Goal: Task Accomplishment & Management: Use online tool/utility

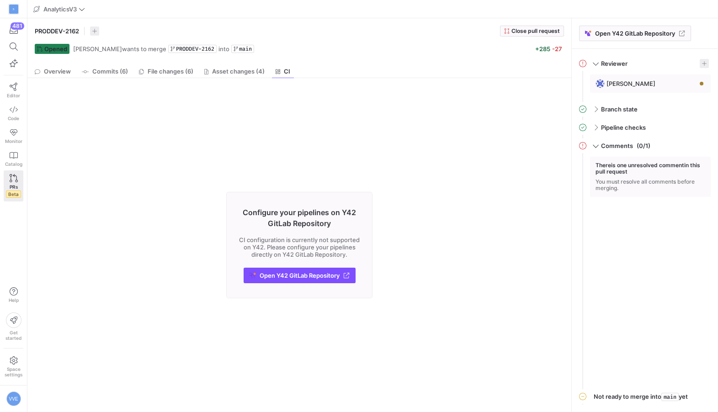
click at [10, 172] on link "PRs Beta" at bounding box center [14, 186] width 20 height 31
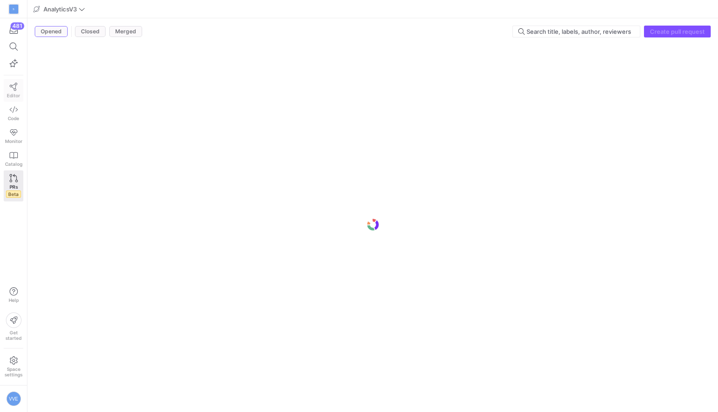
click at [16, 91] on link "Editor" at bounding box center [14, 90] width 20 height 23
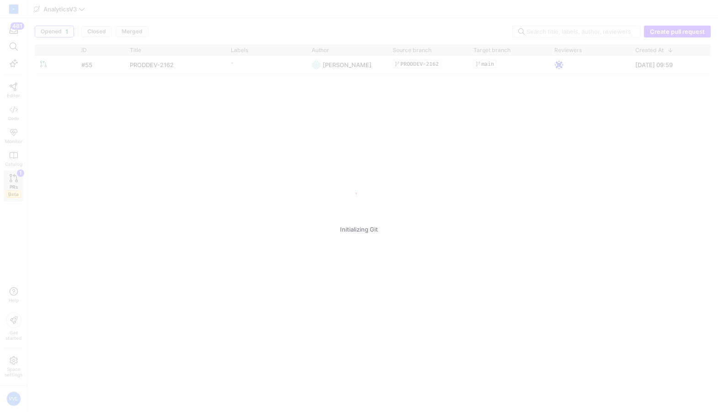
click at [4, 180] on div "Initializing Git" at bounding box center [359, 206] width 718 height 412
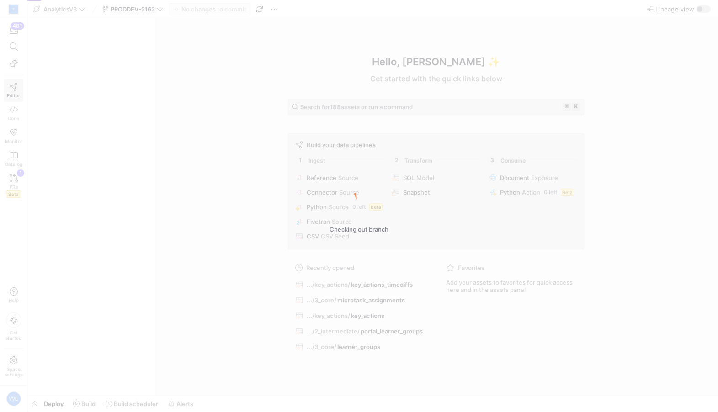
click at [16, 180] on div "Checking out branch" at bounding box center [359, 206] width 718 height 412
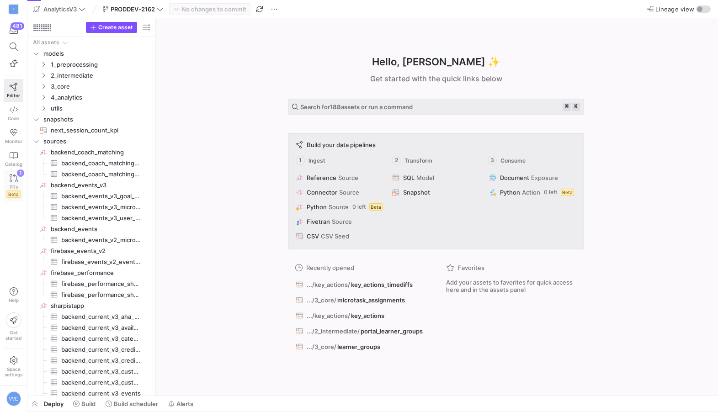
click at [18, 182] on link "PRs Beta 1" at bounding box center [14, 186] width 20 height 31
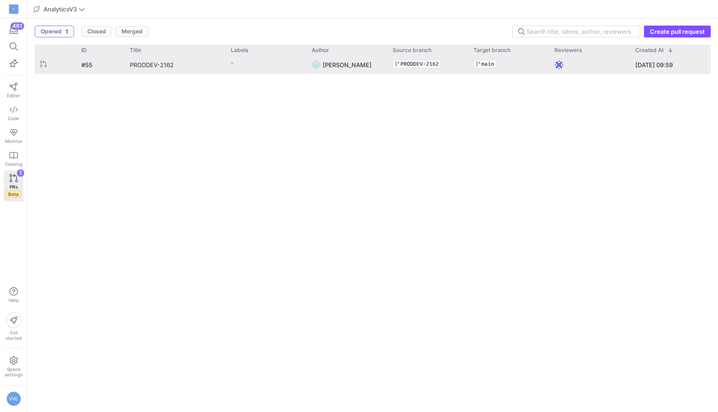
click at [198, 69] on link "PRODDEV-2162" at bounding box center [175, 64] width 90 height 17
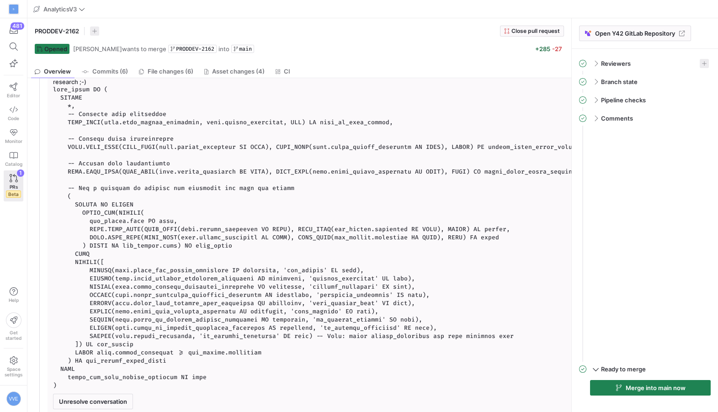
scroll to position [101, 0]
click at [645, 404] on div "Merge into main now" at bounding box center [645, 392] width 132 height 25
click at [656, 377] on mat-expansion-panel "Ready to merge Merge into main now" at bounding box center [645, 383] width 132 height 43
click at [658, 387] on span "Merge into main now" at bounding box center [656, 388] width 60 height 7
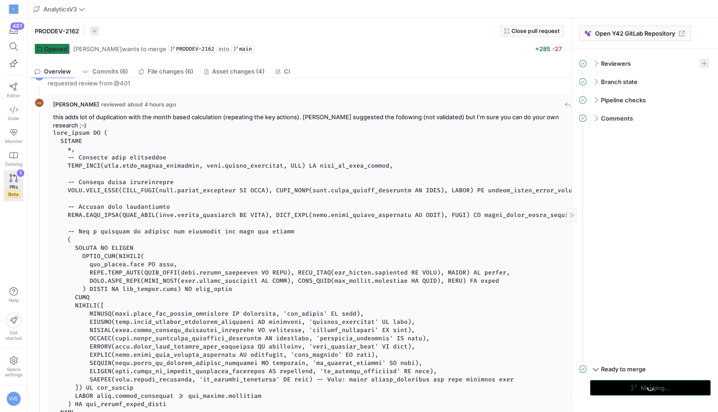
scroll to position [0, 0]
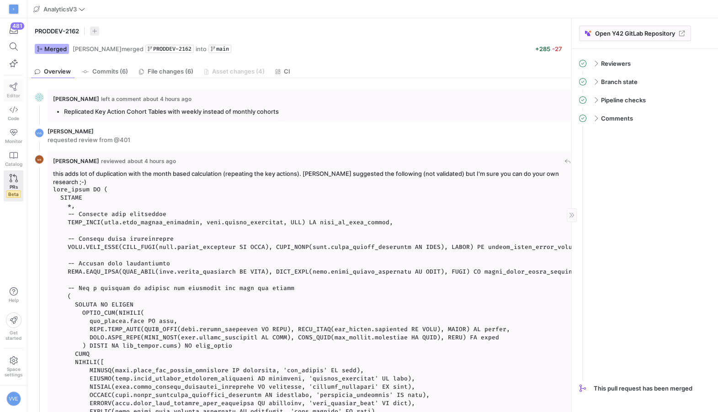
click at [15, 91] on link "Editor" at bounding box center [14, 90] width 20 height 23
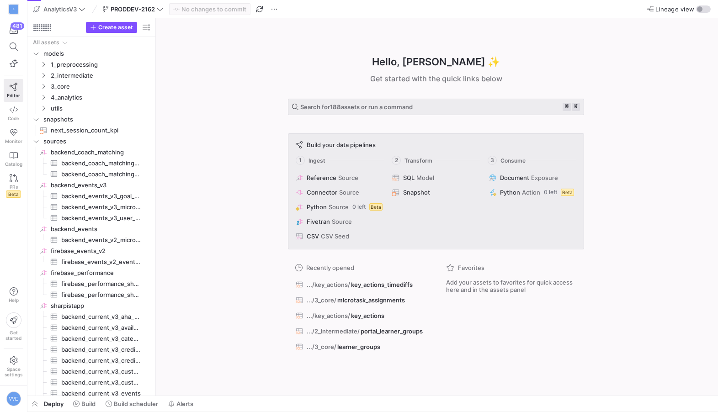
click at [146, 3] on div "PRODDEV-2162" at bounding box center [132, 9] width 65 height 12
click at [146, 5] on span "PRODDEV-2162" at bounding box center [133, 8] width 44 height 7
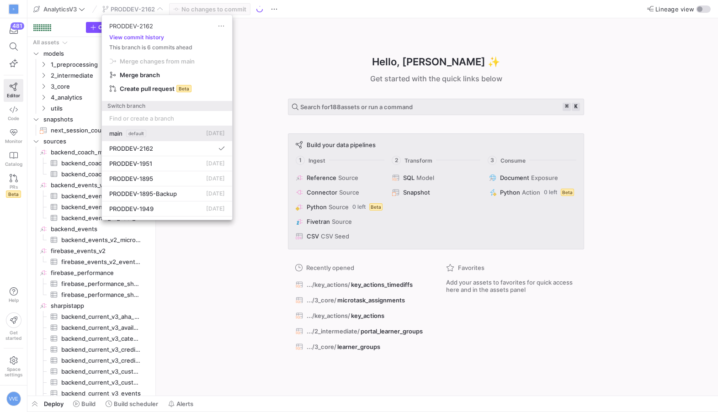
click at [147, 134] on div "main default [DATE]" at bounding box center [167, 133] width 116 height 7
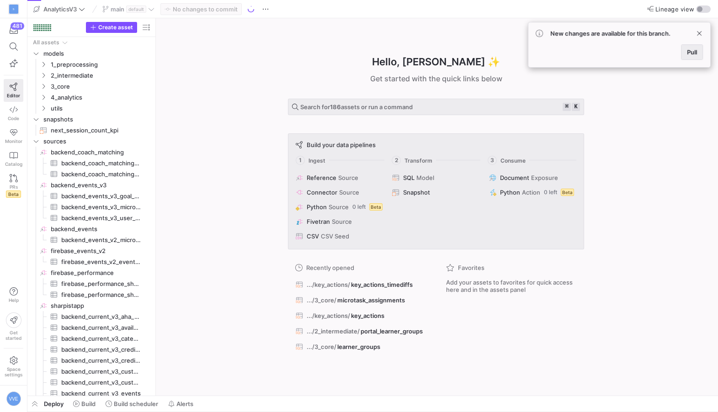
click at [694, 54] on span "Pull" at bounding box center [692, 51] width 10 height 7
click at [92, 406] on span "Build" at bounding box center [88, 404] width 14 height 7
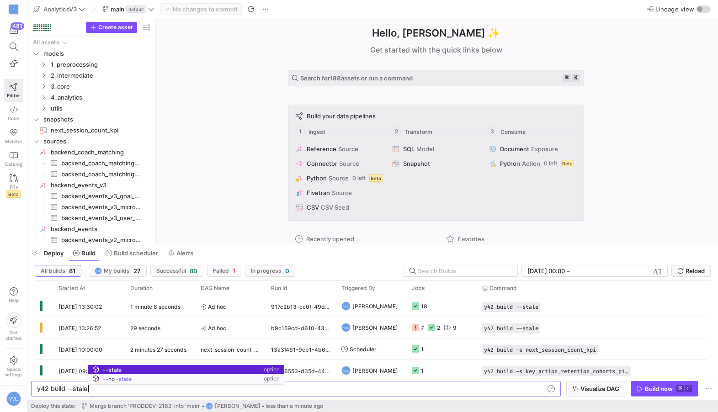
scroll to position [0, 50]
click at [660, 393] on span "button" at bounding box center [665, 389] width 66 height 15
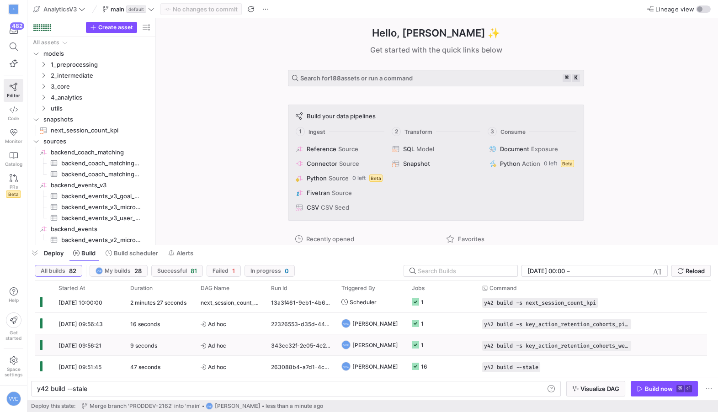
scroll to position [0, 0]
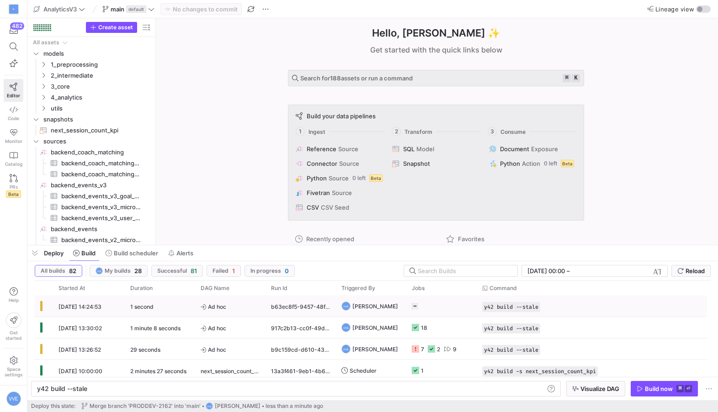
click at [294, 313] on div "b63ec8f5-9457-48fc-9bf6-5fa82fe950f7" at bounding box center [301, 306] width 70 height 21
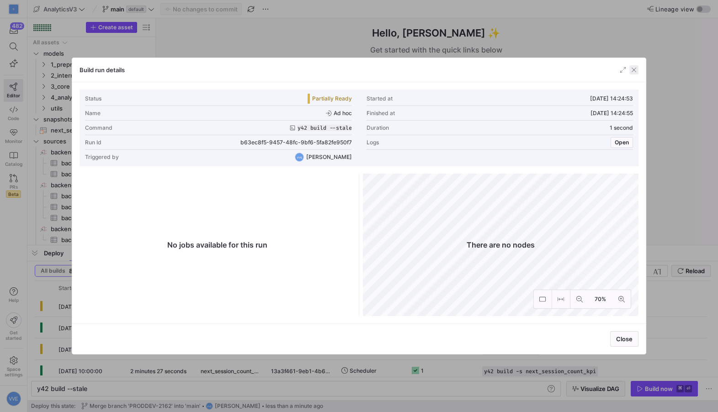
click at [633, 70] on span "button" at bounding box center [634, 69] width 9 height 9
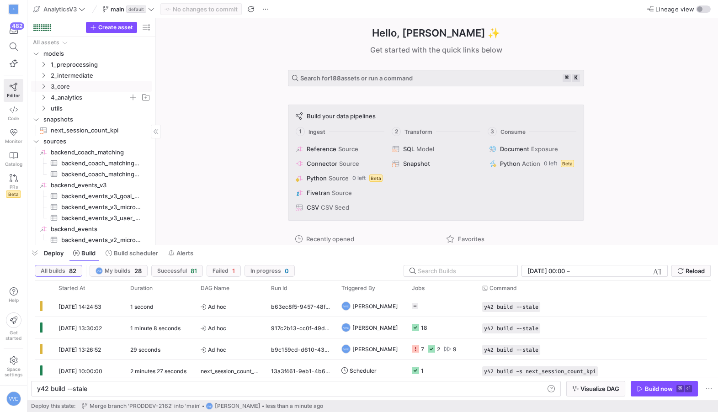
click at [57, 96] on span "4_analytics" at bounding box center [90, 97] width 78 height 11
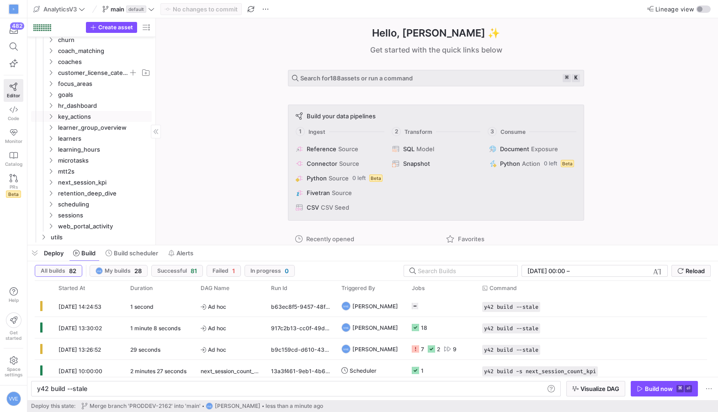
scroll to position [124, 0]
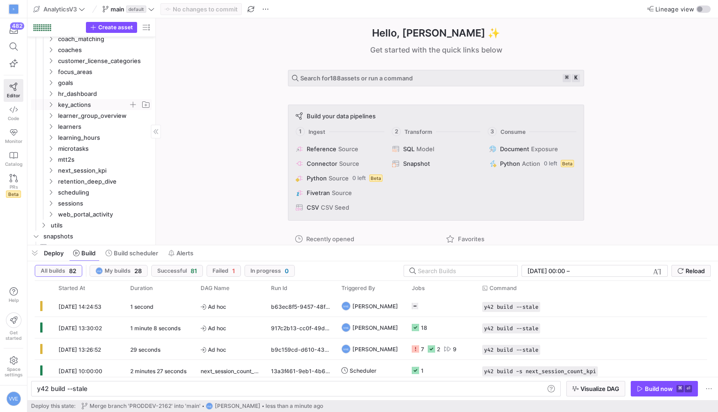
click at [73, 107] on span "key_actions" at bounding box center [93, 105] width 70 height 11
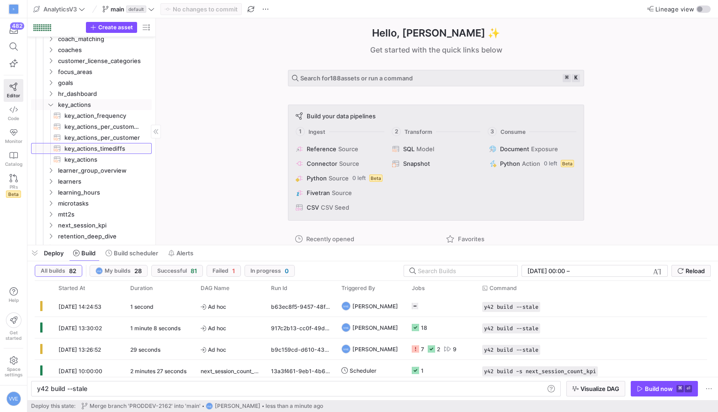
click at [84, 149] on span "key_actions_timediffs​​​​​​​​​​" at bounding box center [102, 149] width 77 height 11
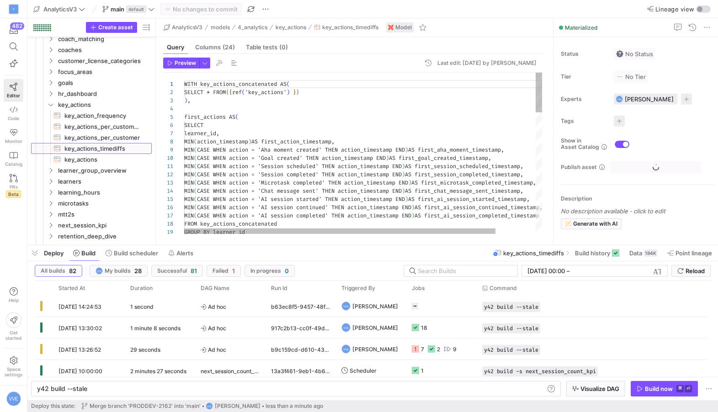
scroll to position [82, 0]
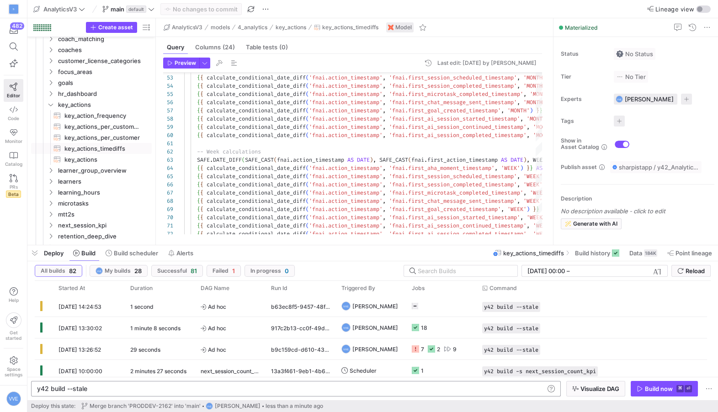
click at [85, 386] on div "y42 build --stale" at bounding box center [291, 389] width 508 height 7
click at [80, 390] on div "y42 build --stale" at bounding box center [291, 389] width 508 height 7
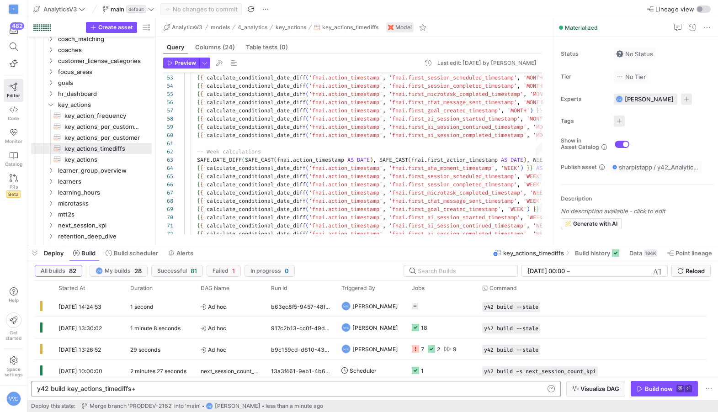
click at [68, 389] on div "y42 build key_actions_timediffs+" at bounding box center [291, 393] width 508 height 15
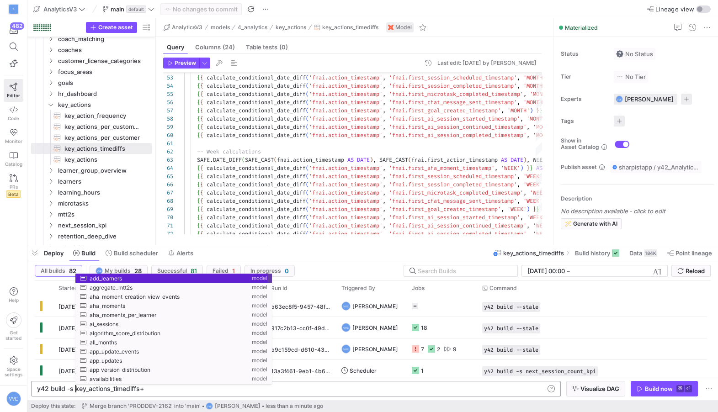
scroll to position [0, 38]
type textarea "y42 build -s key_actions_timediffs+"
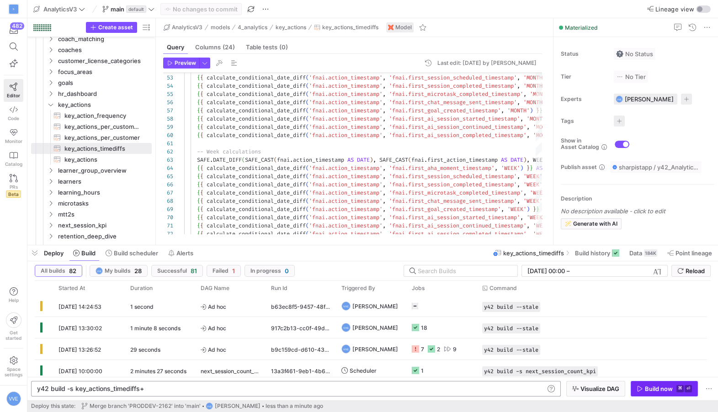
click at [656, 391] on div "Build now" at bounding box center [659, 389] width 28 height 7
